Goal: Information Seeking & Learning: Learn about a topic

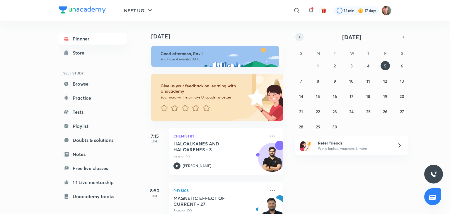
click at [301, 38] on icon "button" at bounding box center [299, 36] width 5 height 5
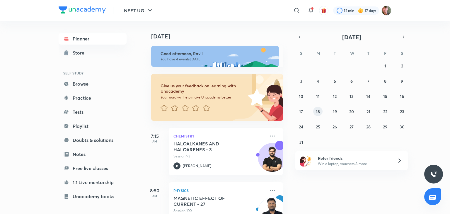
click at [321, 113] on button "18" at bounding box center [317, 111] width 9 height 9
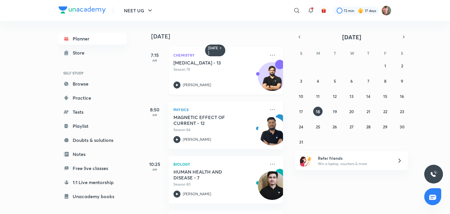
click at [177, 86] on icon at bounding box center [177, 85] width 2 height 2
